Goal: Task Accomplishment & Management: Use online tool/utility

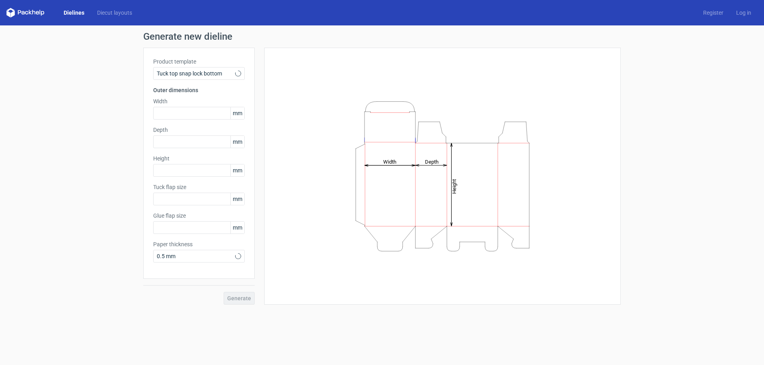
type input "15"
type input "10"
click at [216, 71] on span "Tuck top snap lock bottom" at bounding box center [196, 74] width 78 height 8
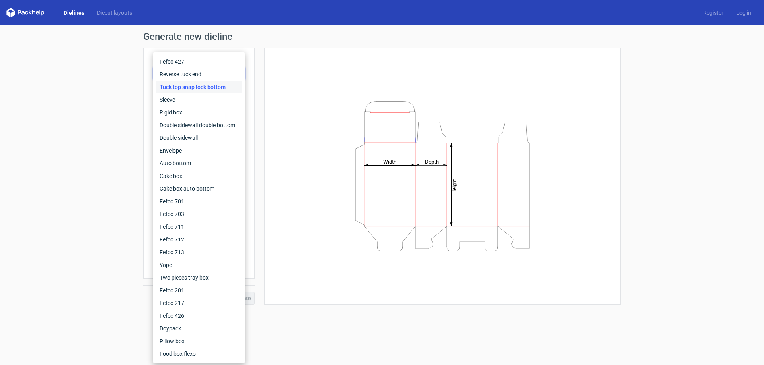
click at [127, 86] on div "Generate new dieline Product template Tuck top snap lock bottom Outer dimension…" at bounding box center [382, 168] width 764 height 286
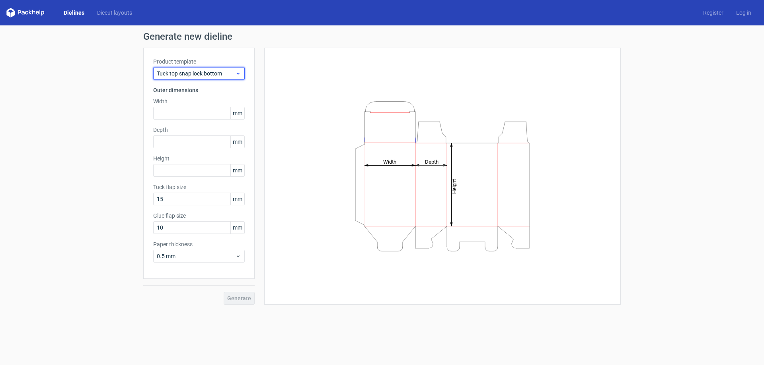
click at [223, 73] on span "Tuck top snap lock bottom" at bounding box center [196, 74] width 78 height 8
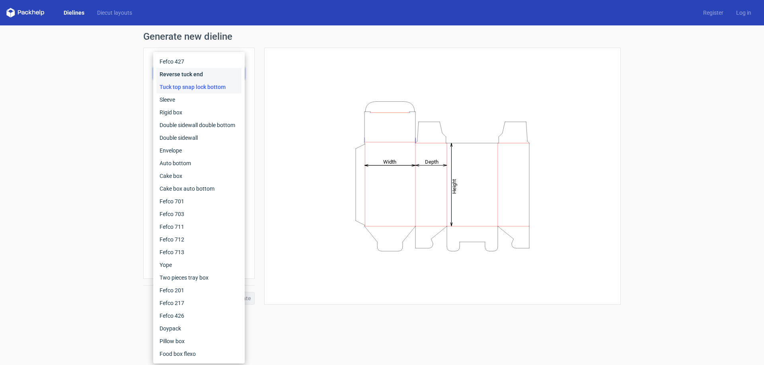
click at [191, 74] on div "Reverse tuck end" at bounding box center [198, 74] width 85 height 13
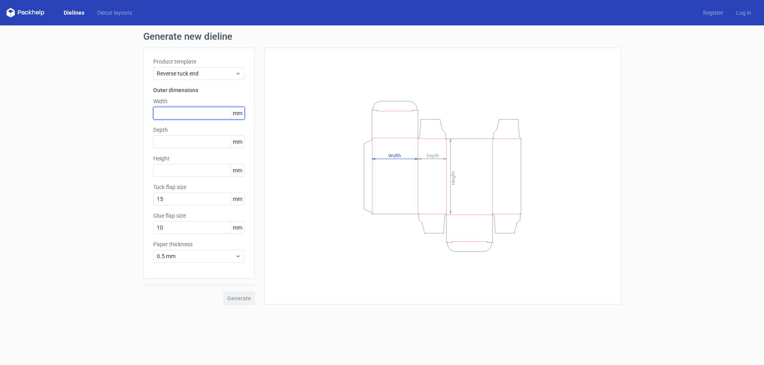
click at [200, 111] on input "text" at bounding box center [198, 113] width 91 height 13
type input "60"
click at [190, 143] on input "text" at bounding box center [198, 142] width 91 height 13
type input "36"
click at [195, 168] on input "text" at bounding box center [198, 170] width 91 height 13
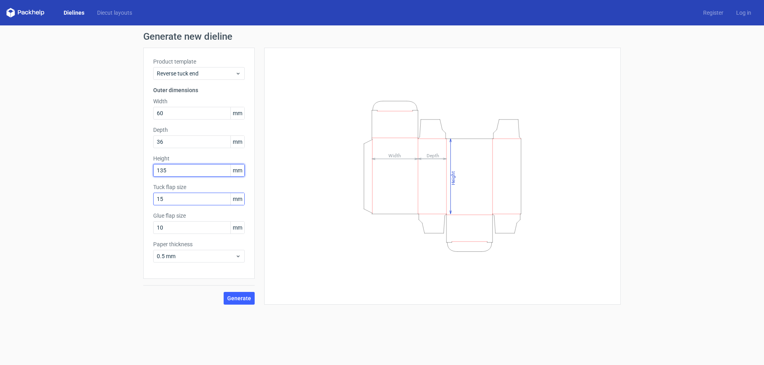
type input "135"
click at [190, 202] on input "15" at bounding box center [198, 199] width 91 height 13
drag, startPoint x: 191, startPoint y: 184, endPoint x: 150, endPoint y: 182, distance: 41.4
click at [150, 182] on div "Product template Reverse tuck end Outer dimensions Width 60 mm Depth 36 mm Heig…" at bounding box center [198, 163] width 111 height 231
copy label "Tuck flap size"
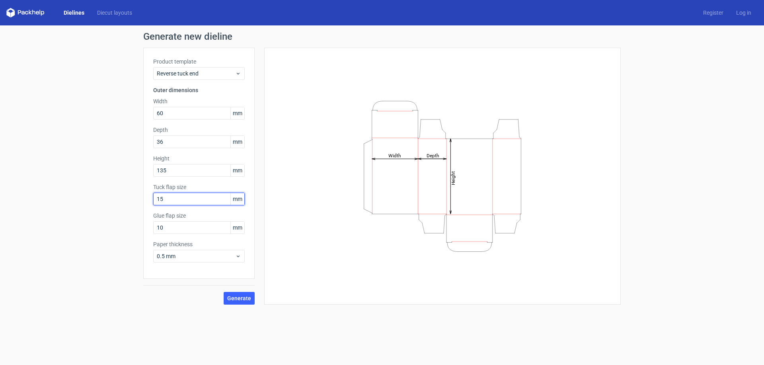
click at [174, 198] on input "15" at bounding box center [198, 199] width 91 height 13
type input "36"
drag, startPoint x: 190, startPoint y: 215, endPoint x: 147, endPoint y: 210, distance: 43.3
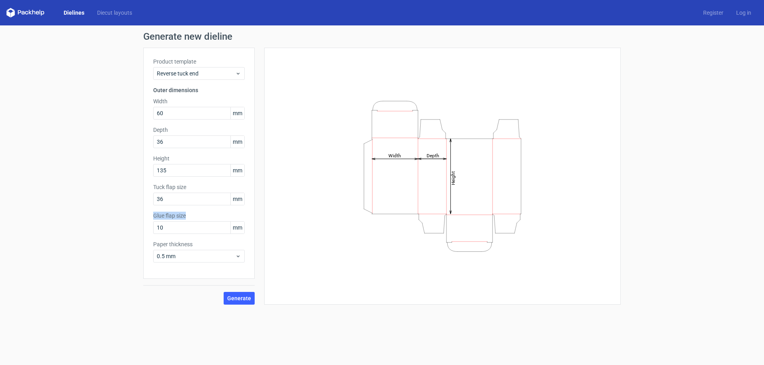
click at [147, 210] on div "Product template Reverse tuck end Outer dimensions Width 60 mm Depth 36 mm Heig…" at bounding box center [198, 163] width 111 height 231
copy label "Glue flap size"
click at [169, 229] on input "10" at bounding box center [198, 228] width 91 height 13
drag, startPoint x: 173, startPoint y: 227, endPoint x: 168, endPoint y: 229, distance: 5.2
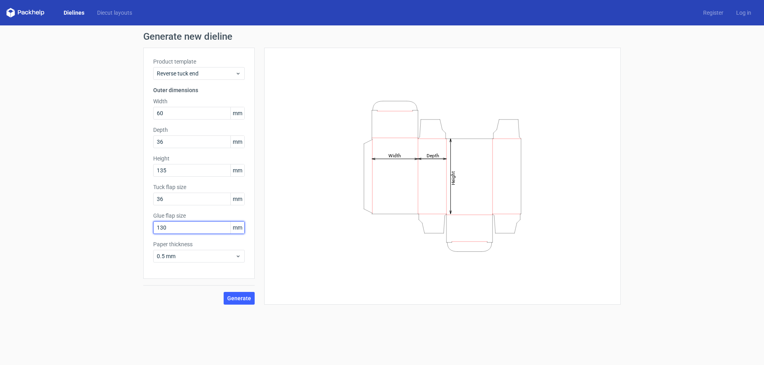
click at [168, 229] on input "130" at bounding box center [198, 228] width 91 height 13
type input "13"
drag, startPoint x: 198, startPoint y: 243, endPoint x: 146, endPoint y: 244, distance: 52.5
click at [146, 244] on div "Product template Reverse tuck end Outer dimensions Width 60 mm Depth 36 mm Heig…" at bounding box center [198, 163] width 111 height 231
copy label "Paper thickness"
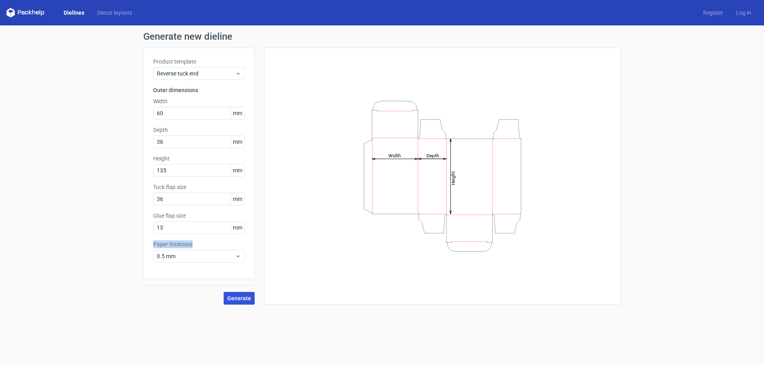
click at [241, 301] on span "Generate" at bounding box center [239, 299] width 24 height 6
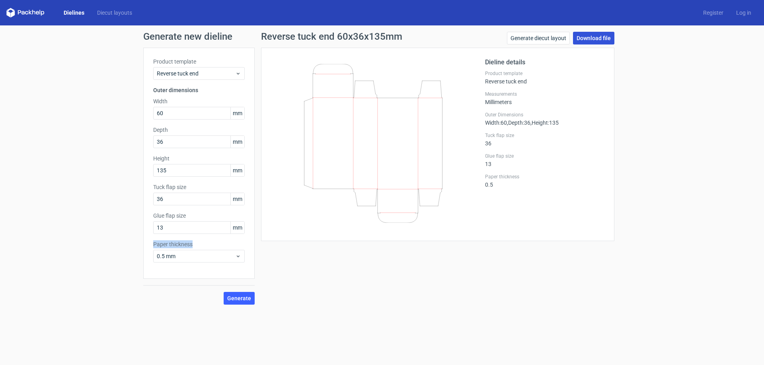
click at [597, 35] on link "Download file" at bounding box center [593, 38] width 41 height 13
click at [38, 15] on icon at bounding box center [25, 13] width 38 height 10
